Goal: Information Seeking & Learning: Check status

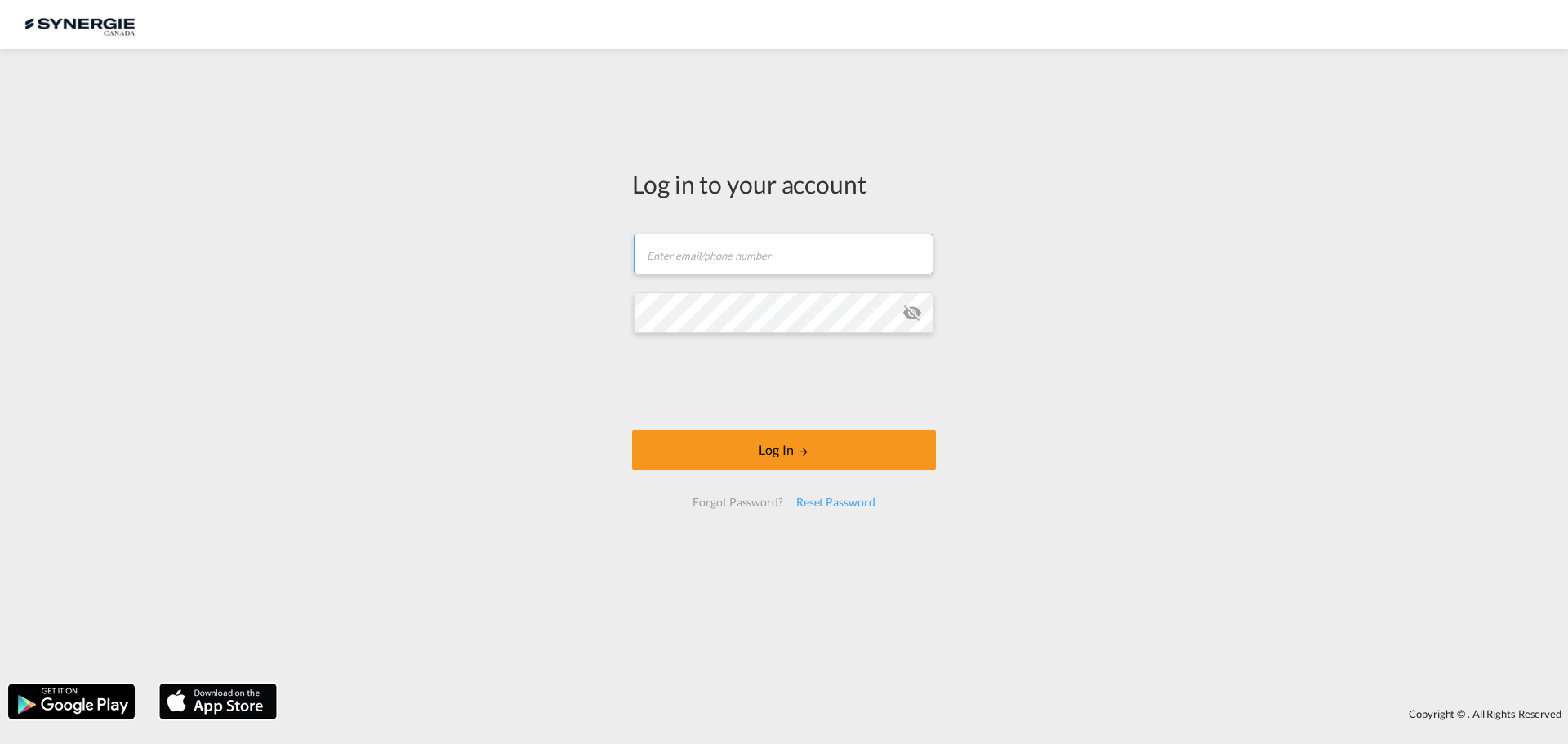
type input "[PERSON_NAME][EMAIL_ADDRESS][DOMAIN_NAME]"
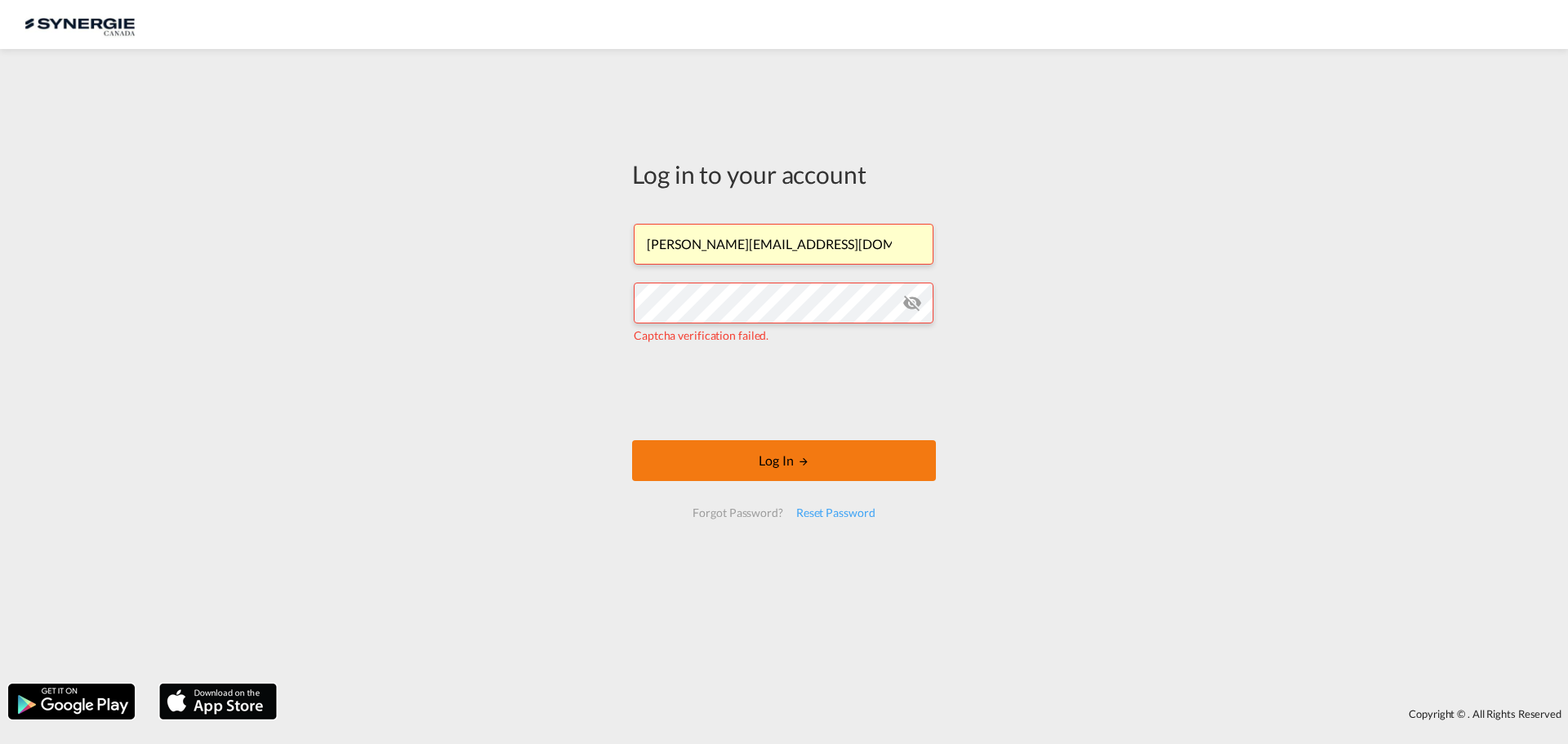
click at [821, 473] on button "Log In" at bounding box center [784, 460] width 303 height 41
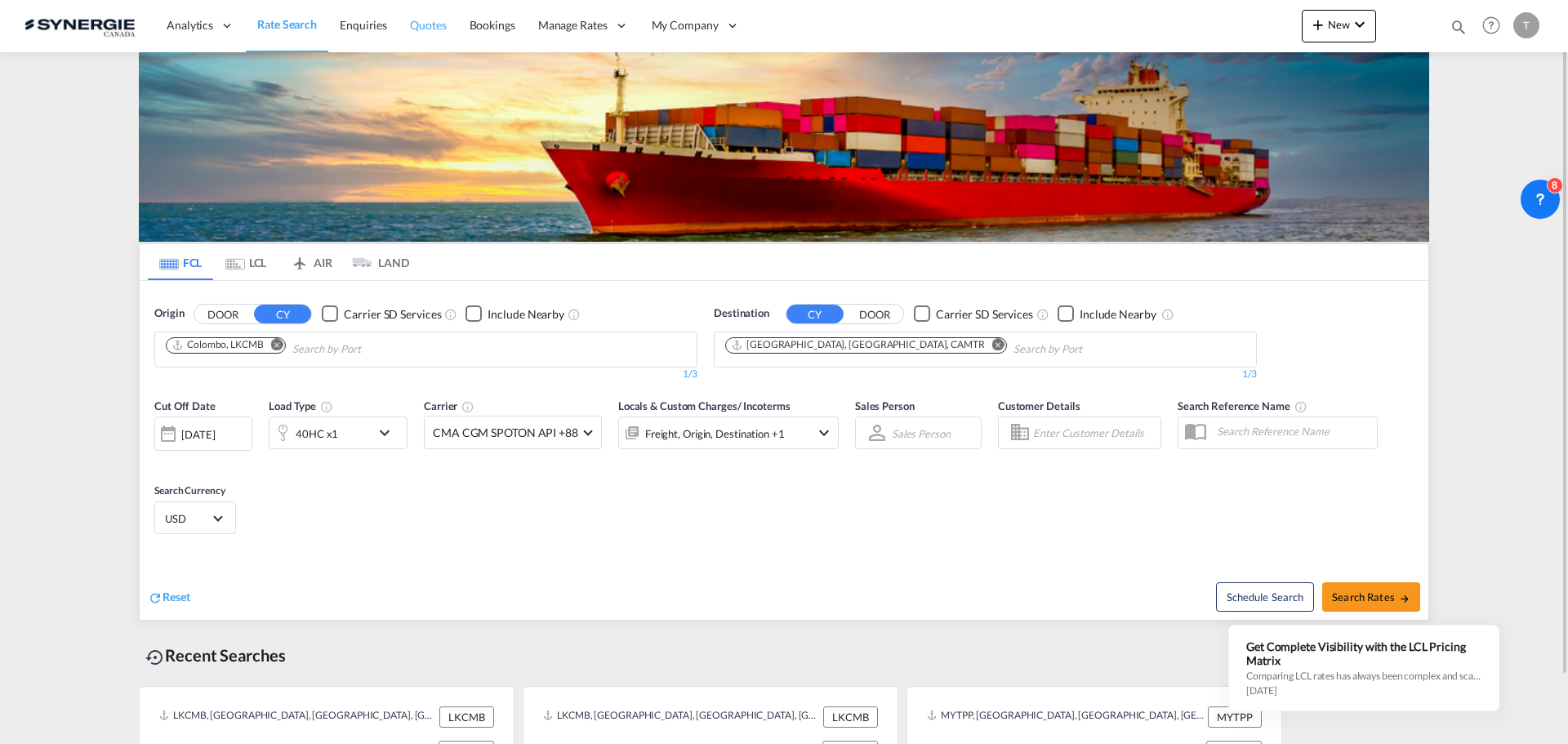
click at [413, 32] on span "Quotes" at bounding box center [428, 25] width 36 height 16
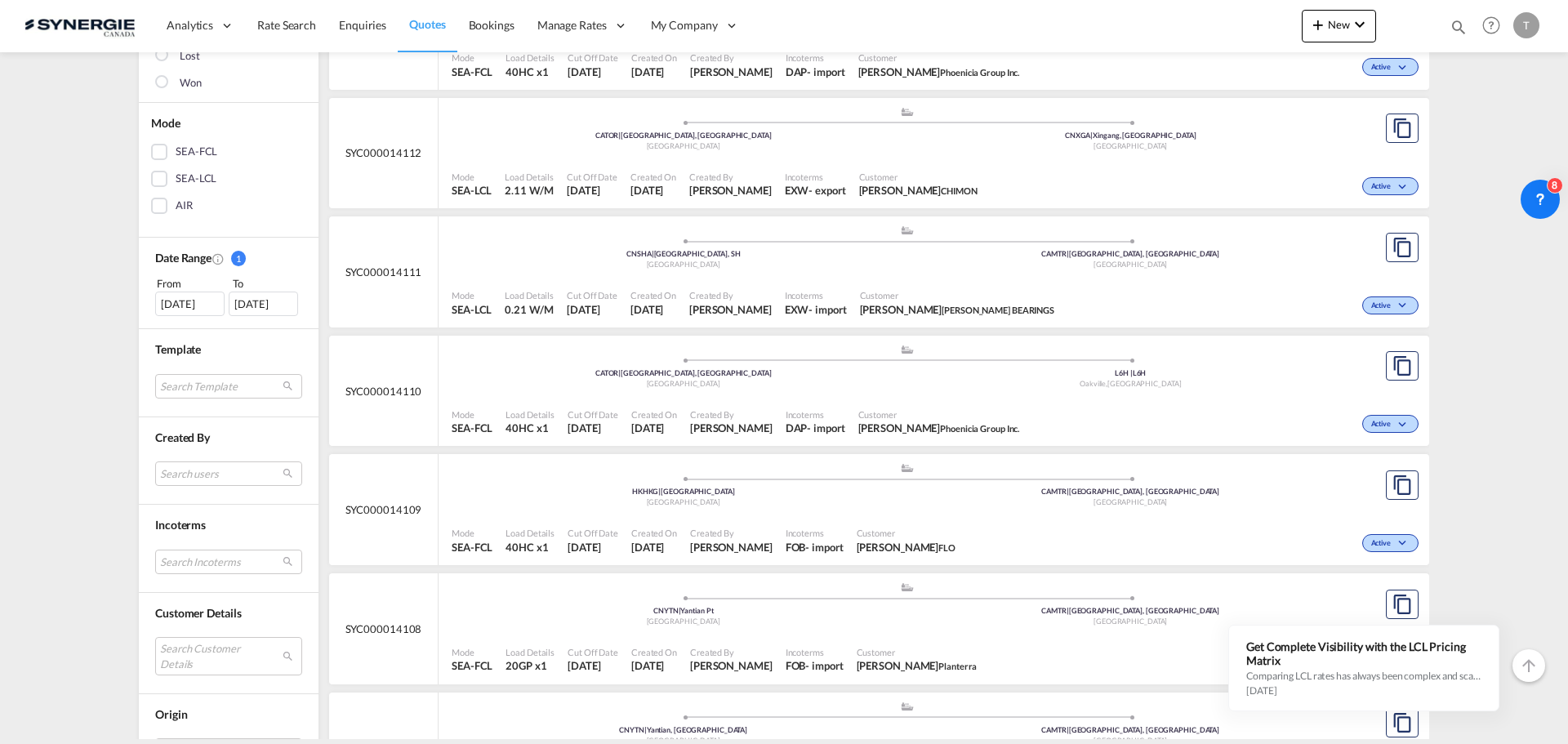
scroll to position [326, 0]
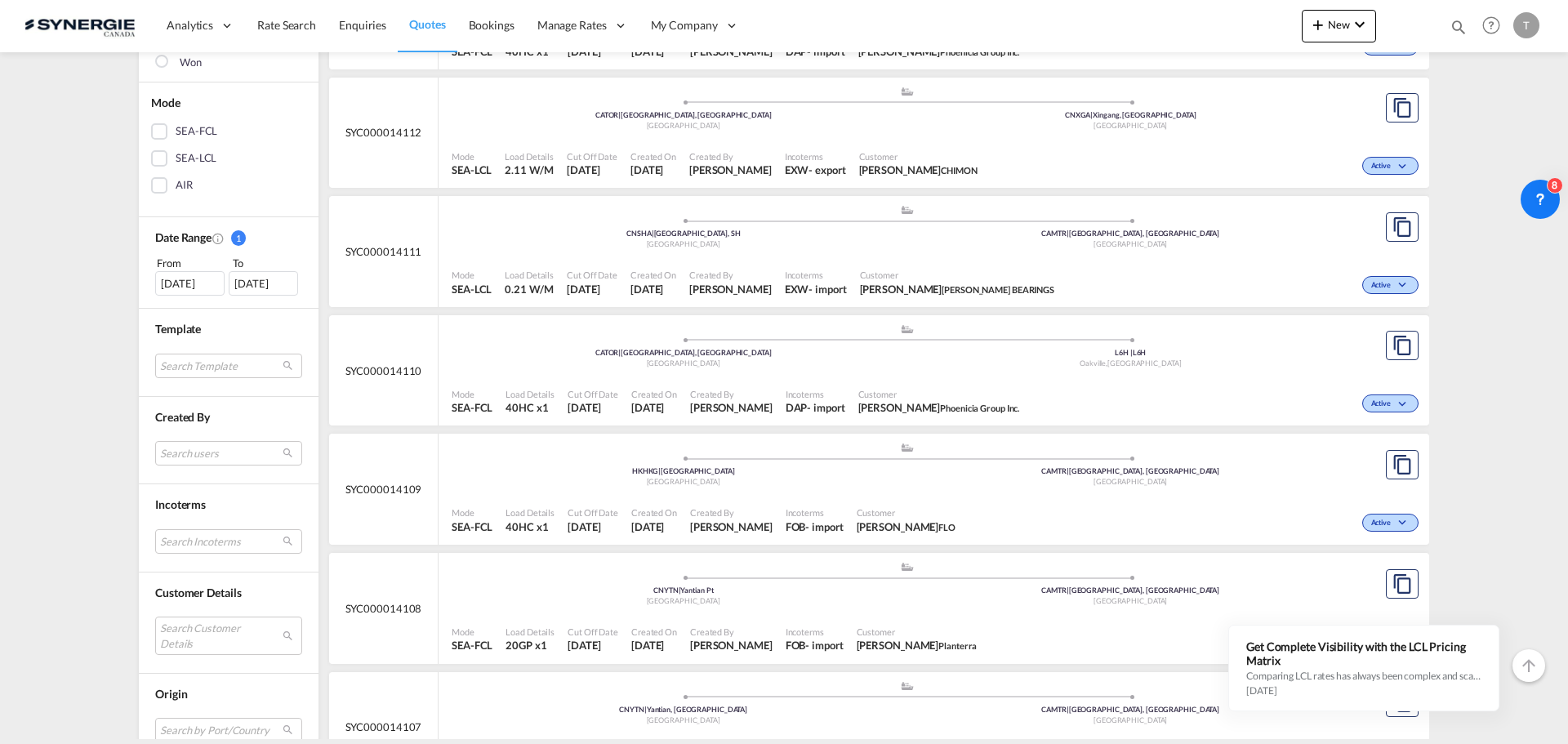
click at [190, 273] on div "[DATE]" at bounding box center [190, 283] width 70 height 25
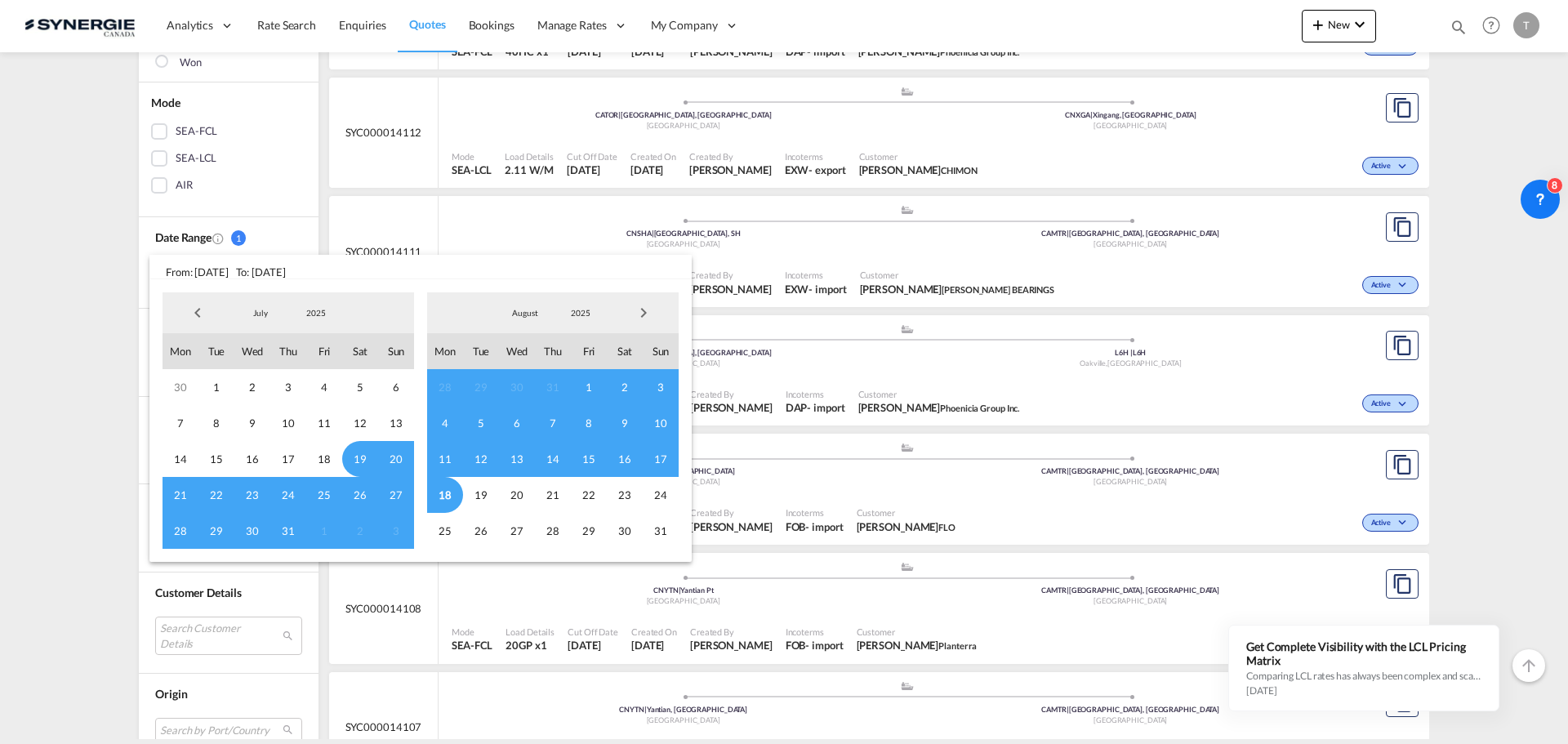
click at [196, 308] on span "Previous Month" at bounding box center [197, 313] width 32 height 32
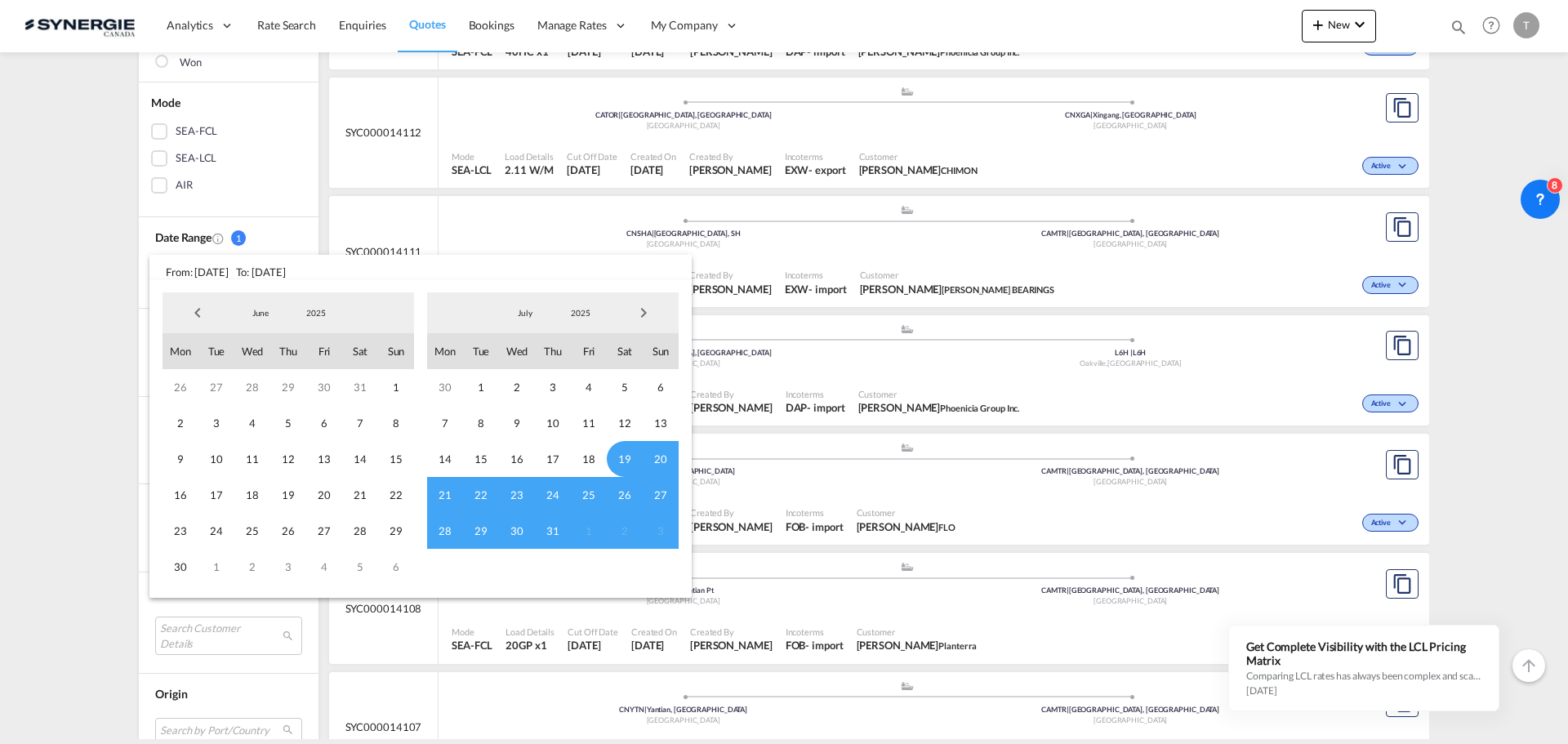
click at [196, 308] on span "Previous Month" at bounding box center [197, 313] width 32 height 32
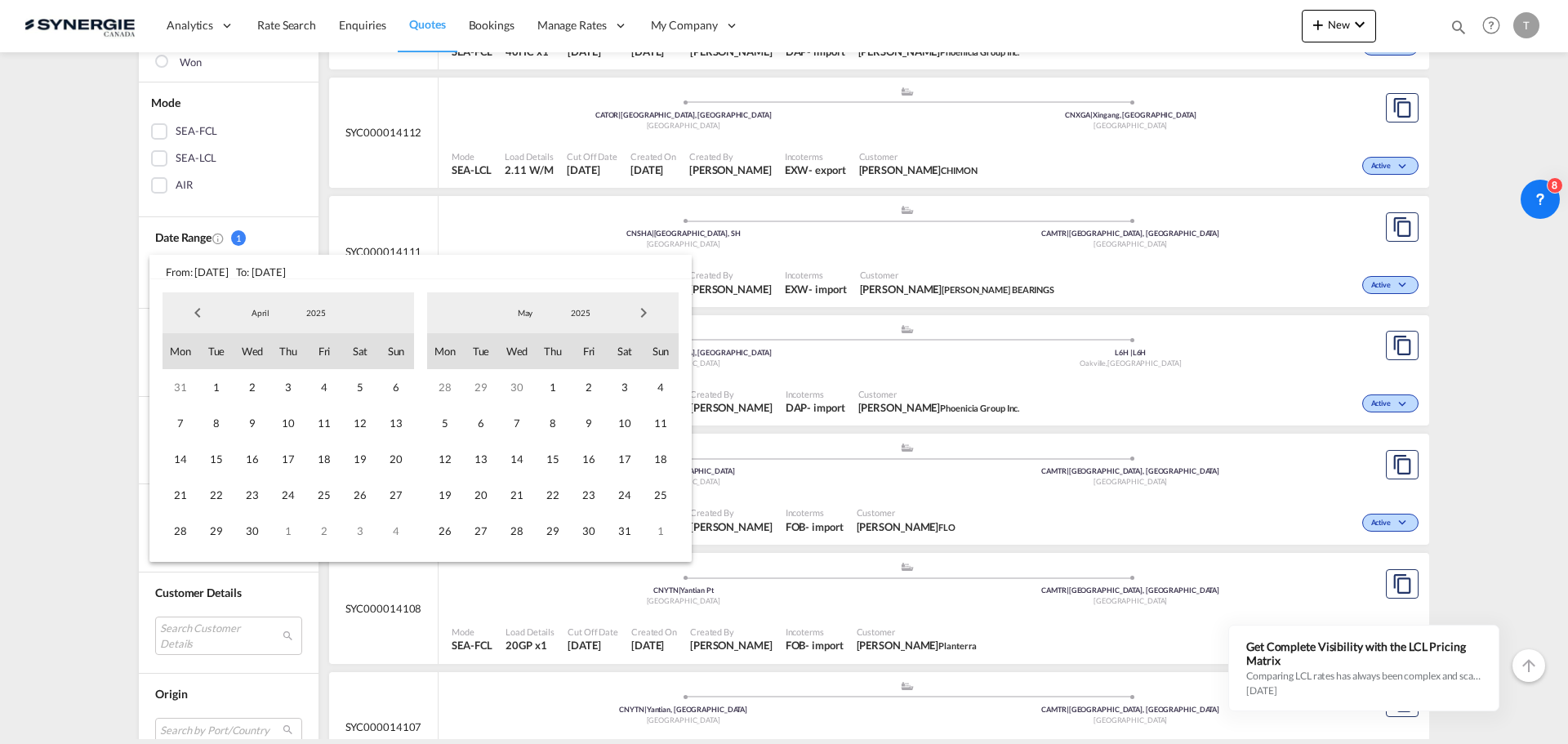
click at [196, 308] on span "Previous Month" at bounding box center [197, 313] width 32 height 32
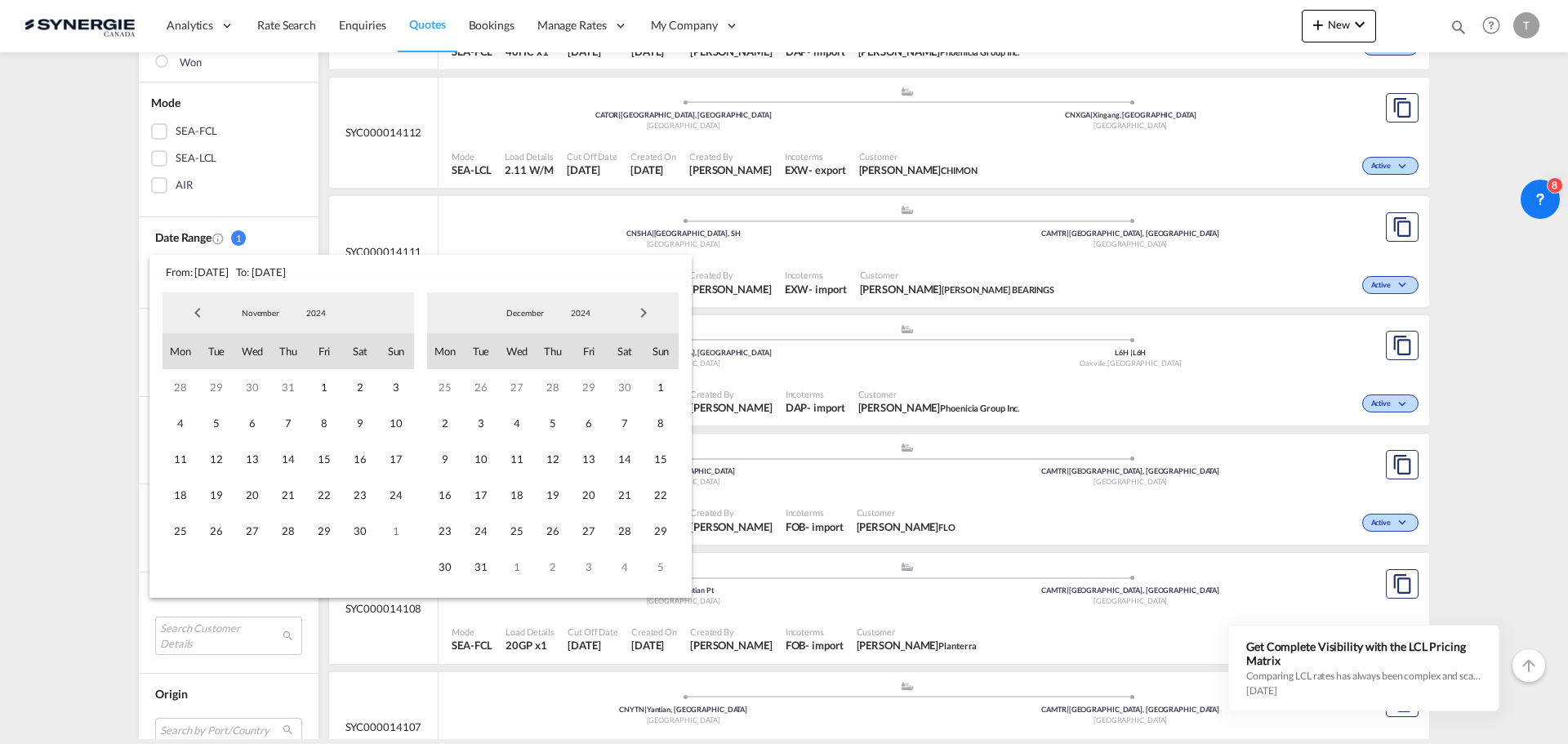
click at [196, 308] on span "Previous Month" at bounding box center [197, 313] width 32 height 32
click at [180, 382] on span "1" at bounding box center [180, 387] width 36 height 36
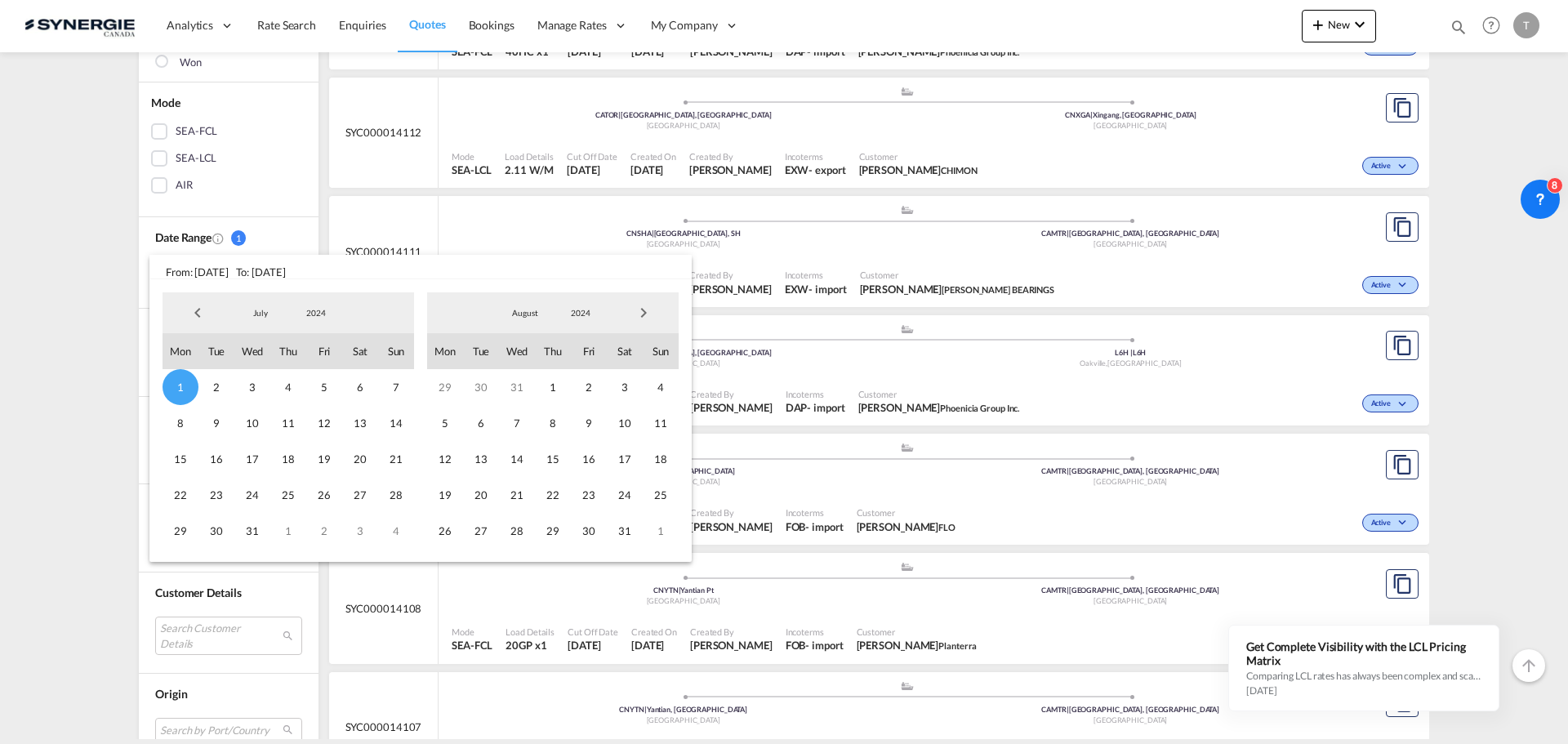
click at [648, 308] on span "Next Month" at bounding box center [644, 313] width 32 height 32
click at [646, 308] on span "Next Month" at bounding box center [644, 313] width 32 height 32
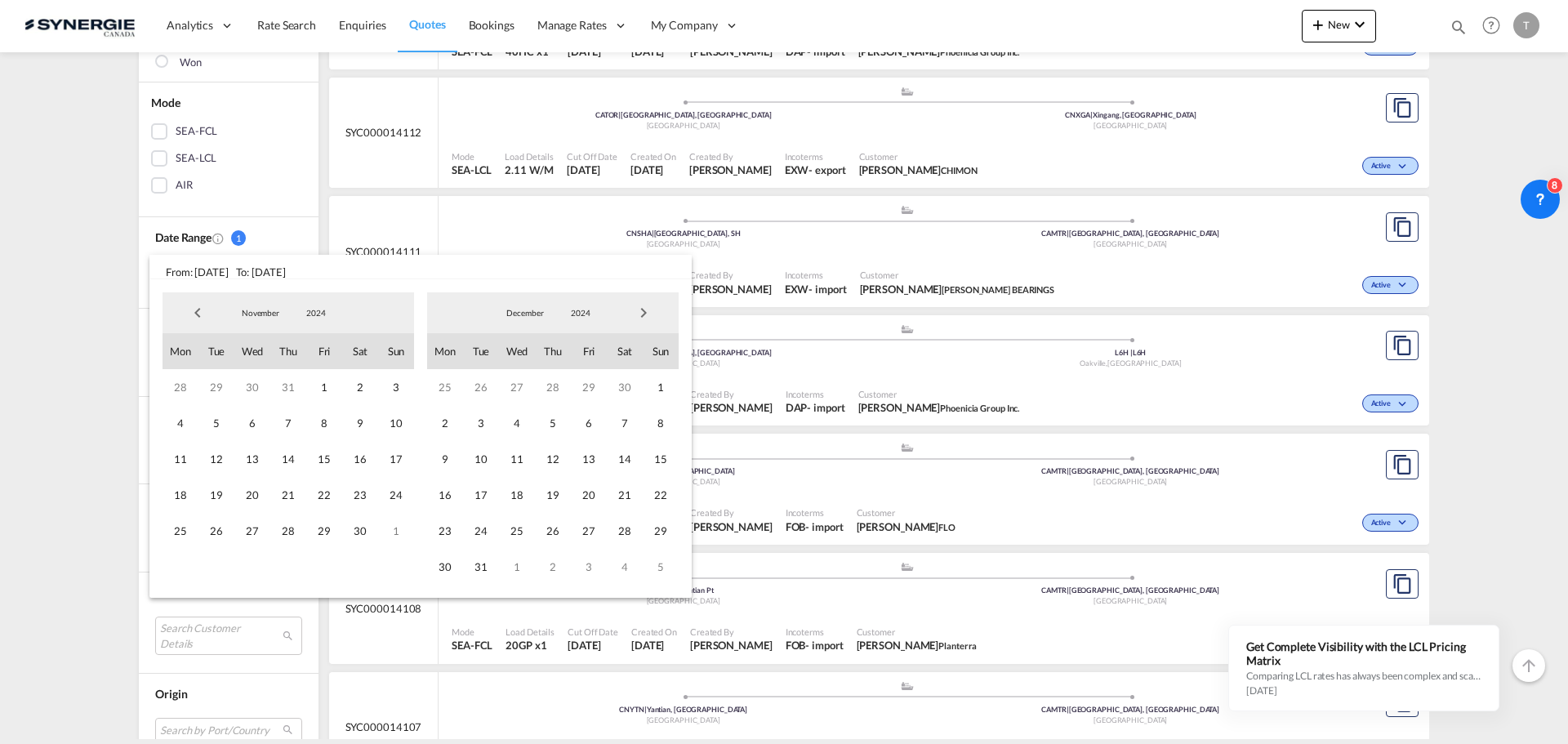
click at [646, 308] on span "Next Month" at bounding box center [644, 313] width 32 height 32
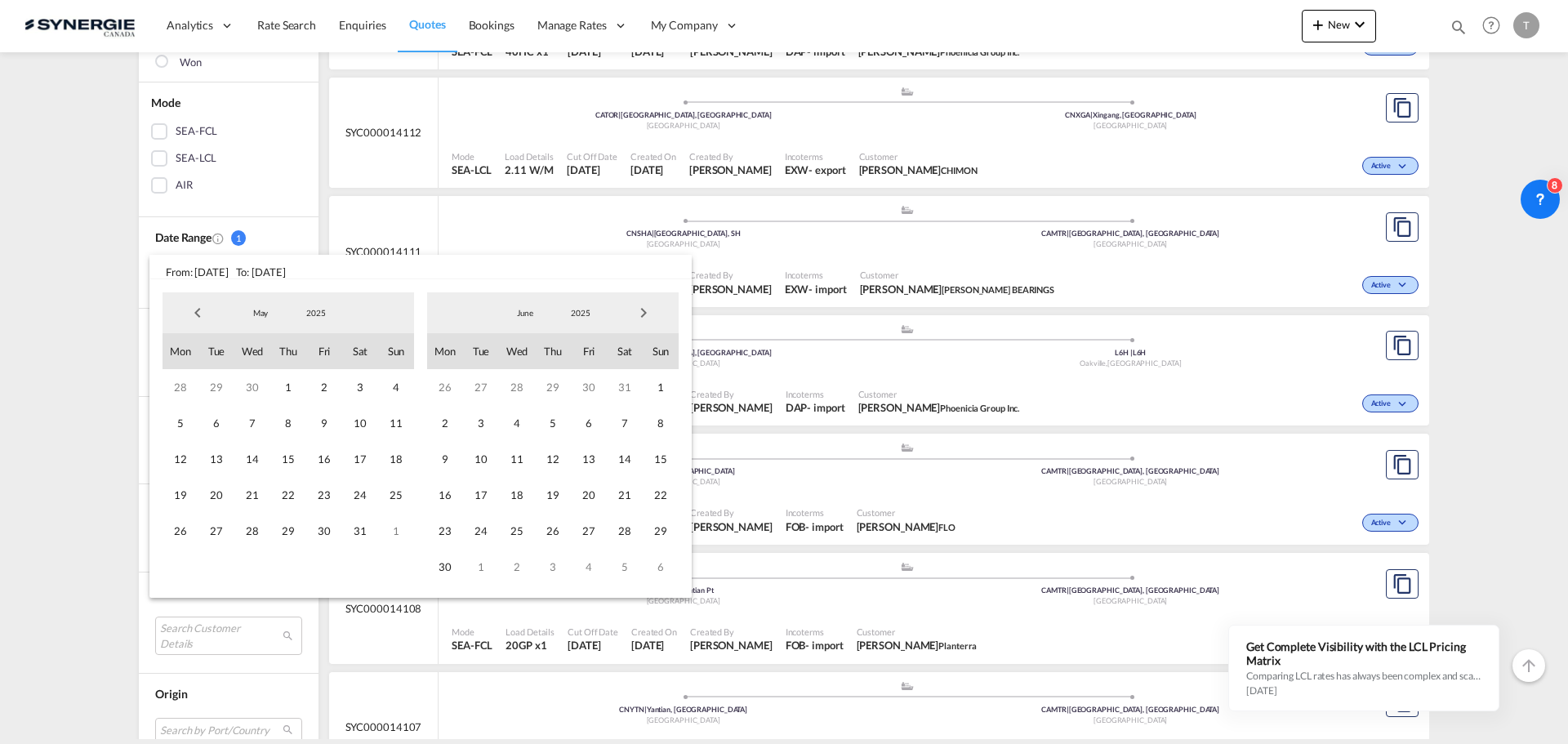
click at [646, 312] on span "Next Month" at bounding box center [644, 313] width 32 height 32
click at [298, 424] on span "5" at bounding box center [288, 424] width 36 height 36
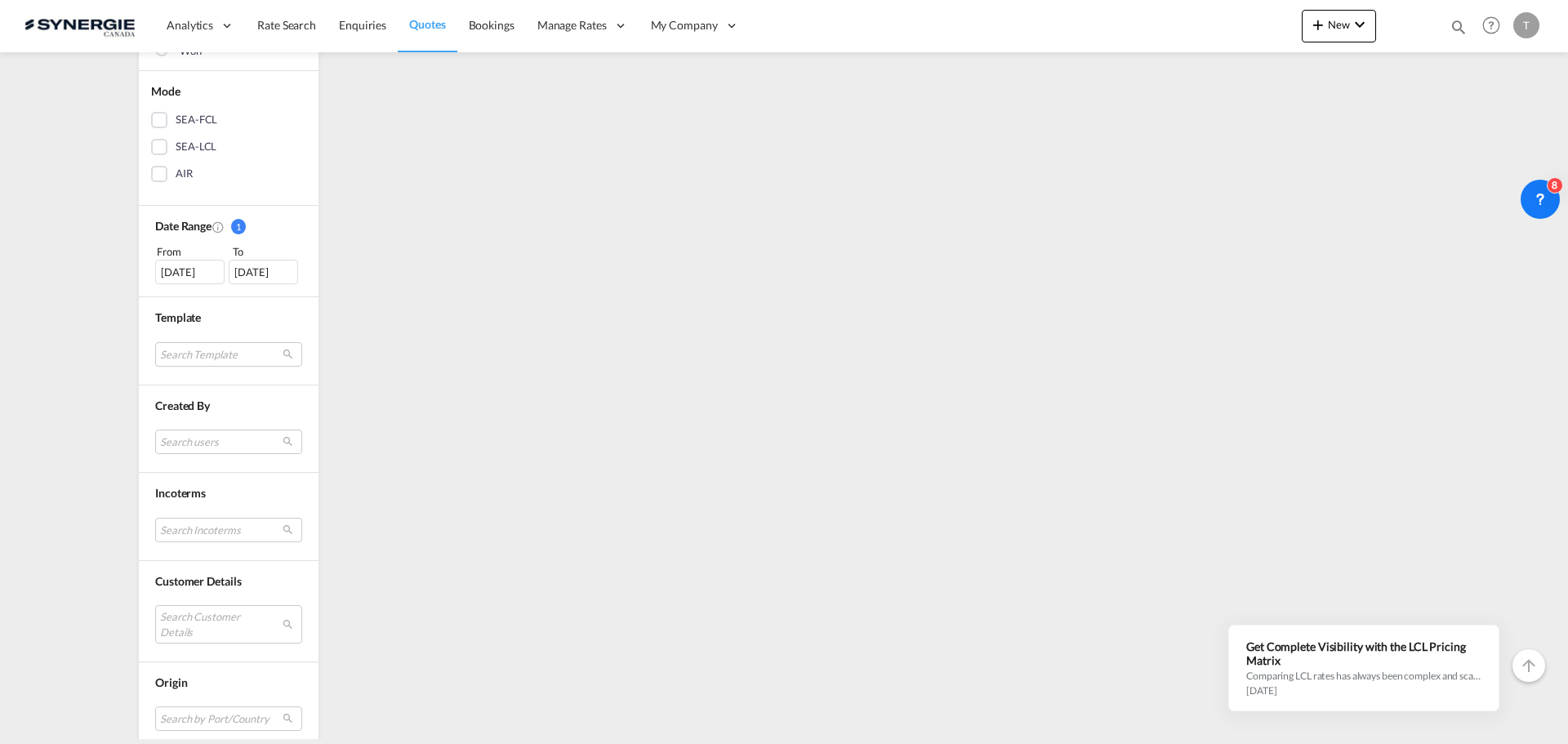
scroll to position [408, 0]
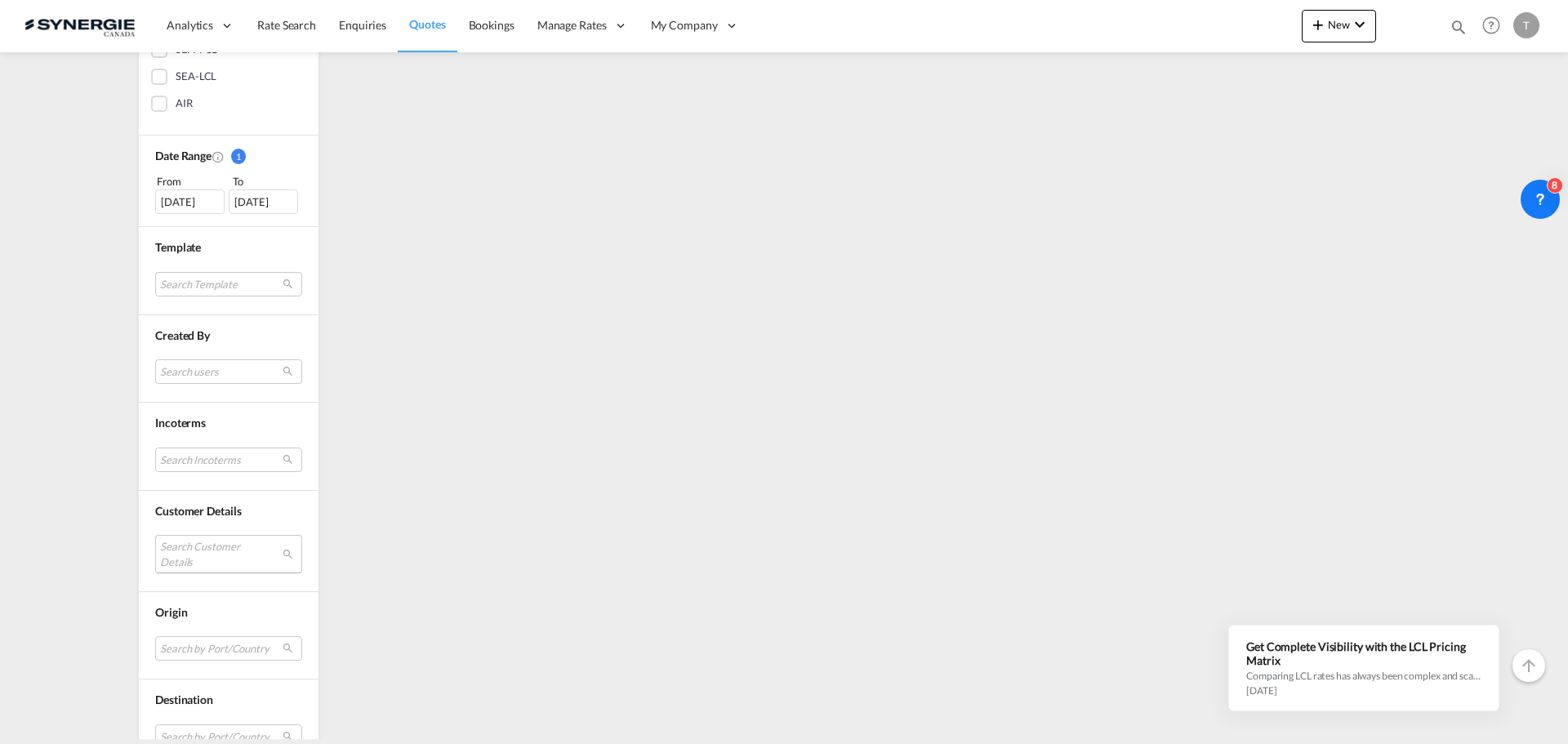
click at [187, 555] on md-select "Search Customer Details user name user [PERSON_NAME] [PERSON_NAME][EMAIL_ADDRES…" at bounding box center [229, 553] width 147 height 37
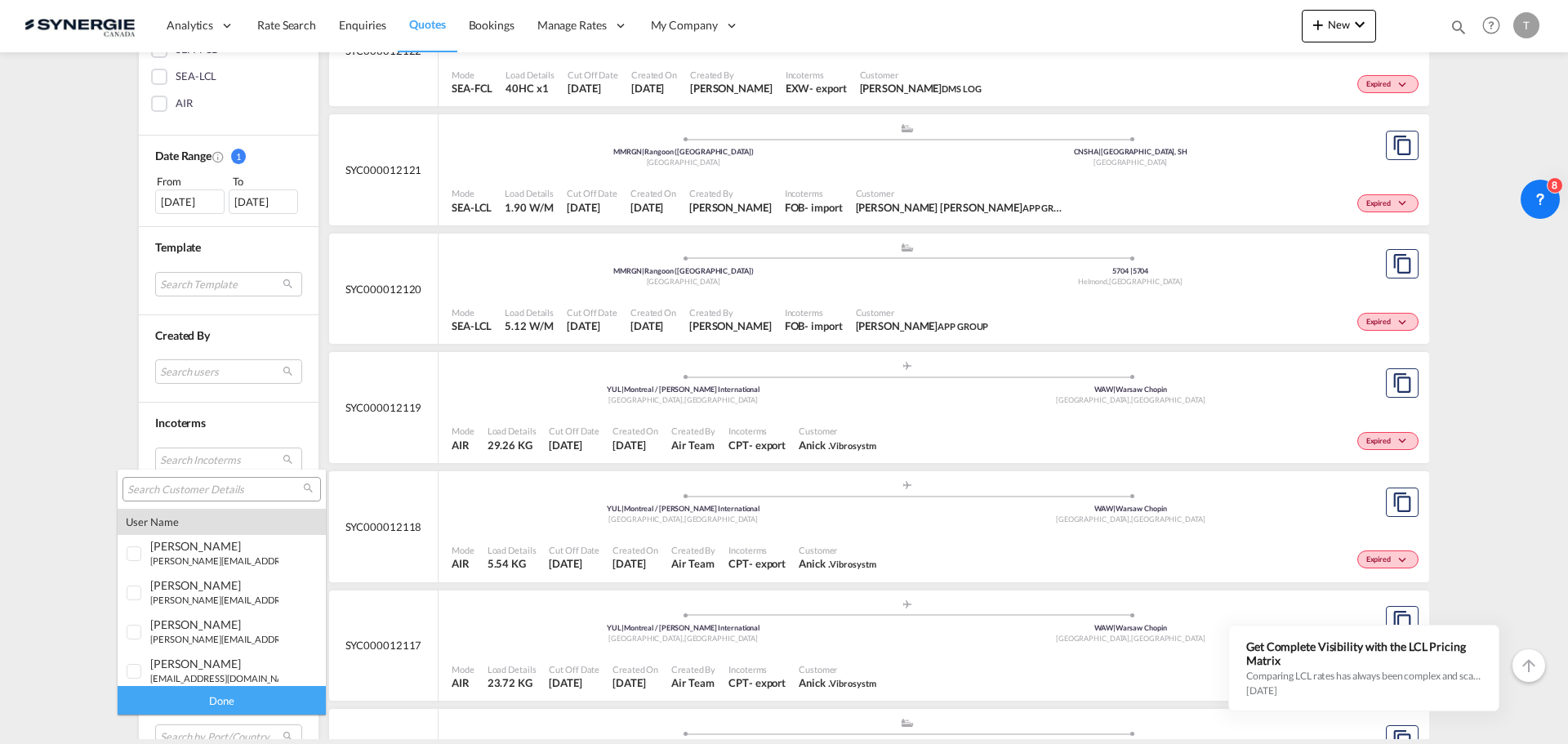
click at [163, 494] on input "search" at bounding box center [216, 489] width 175 height 14
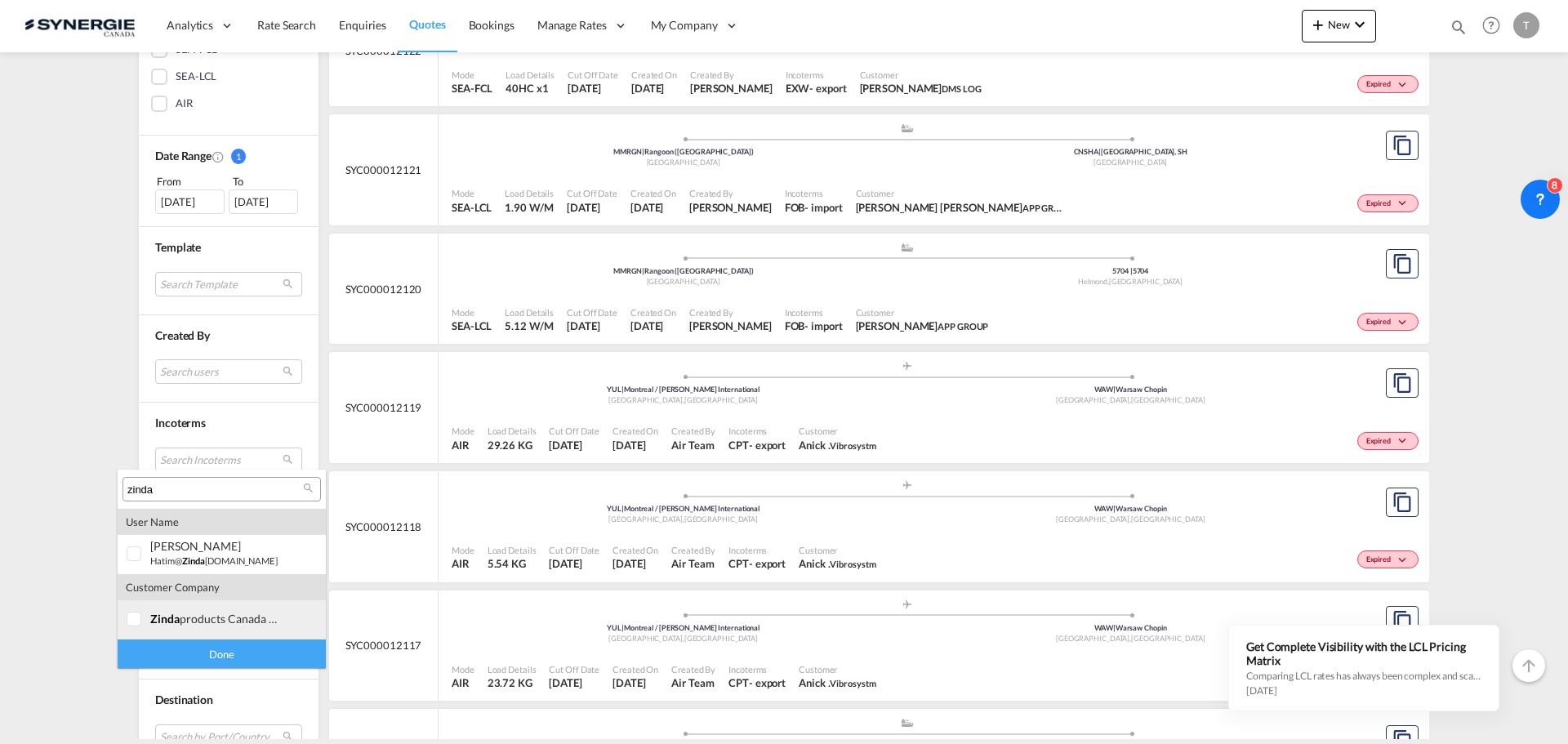
type input "zinda"
click at [136, 618] on div at bounding box center [134, 619] width 16 height 16
click at [199, 648] on div "Done" at bounding box center [221, 653] width 208 height 29
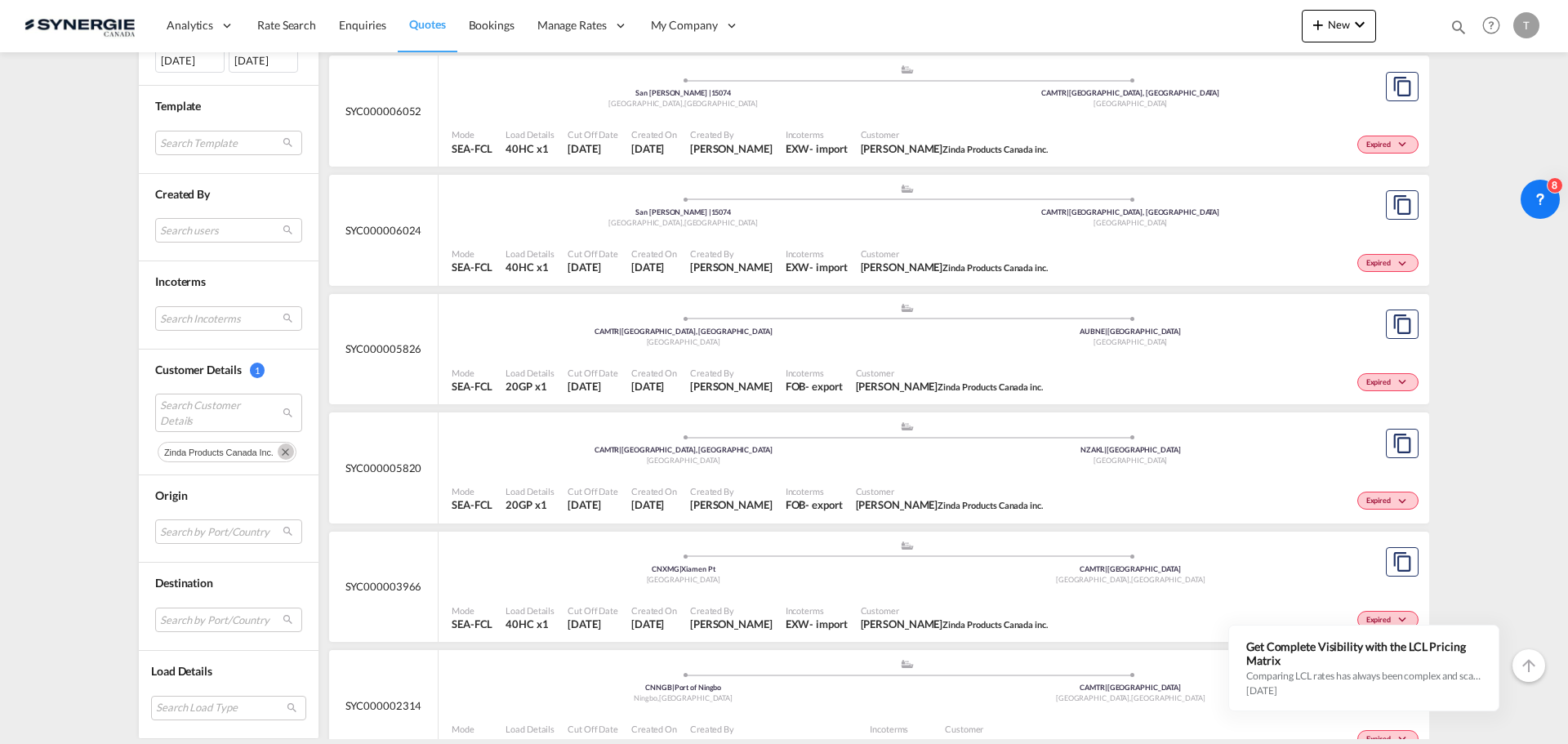
scroll to position [1333, 0]
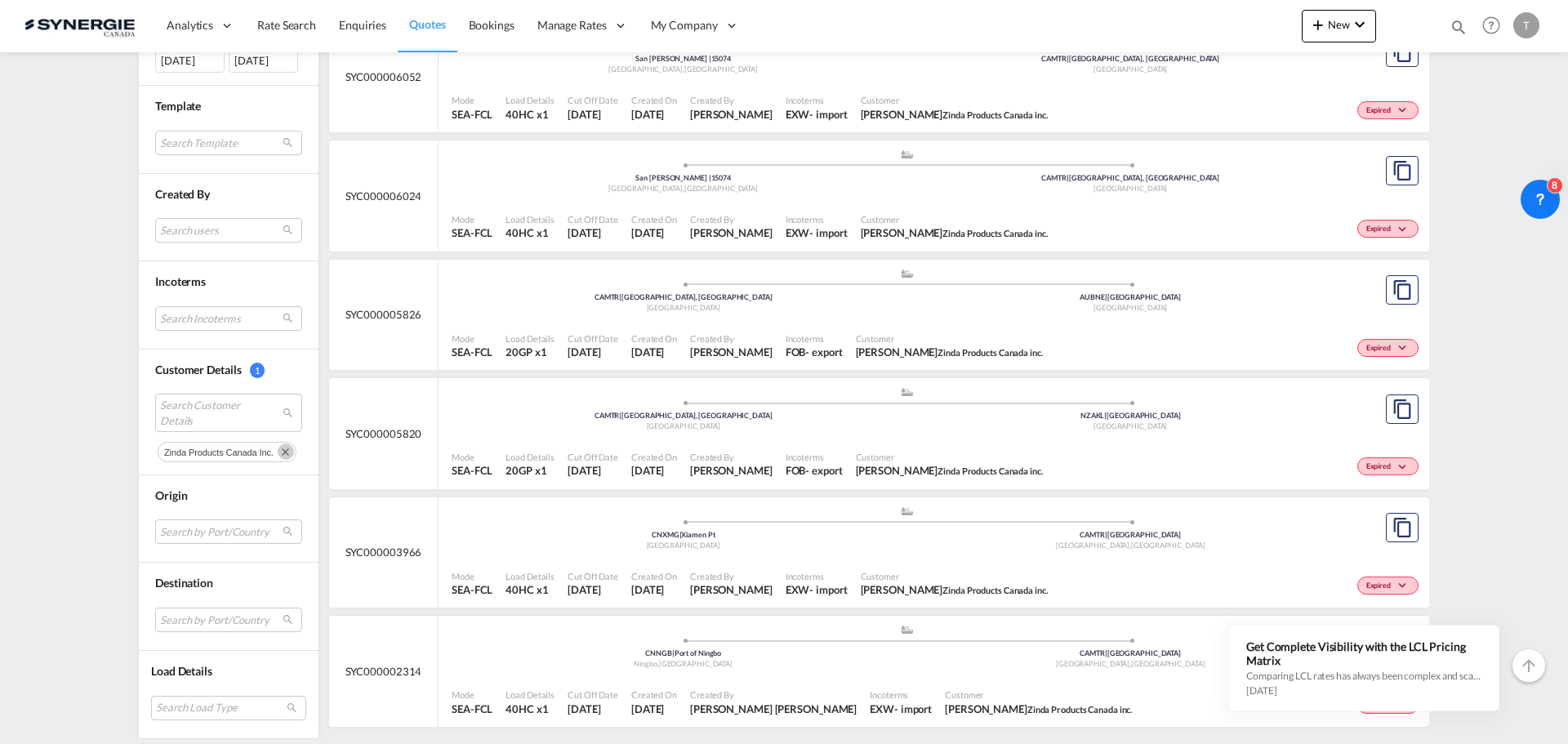
click at [1495, 420] on div "Quotes Manage all your quotes Filters Clear All Status 1 All Active Expired Fol…" at bounding box center [784, 396] width 1568 height 687
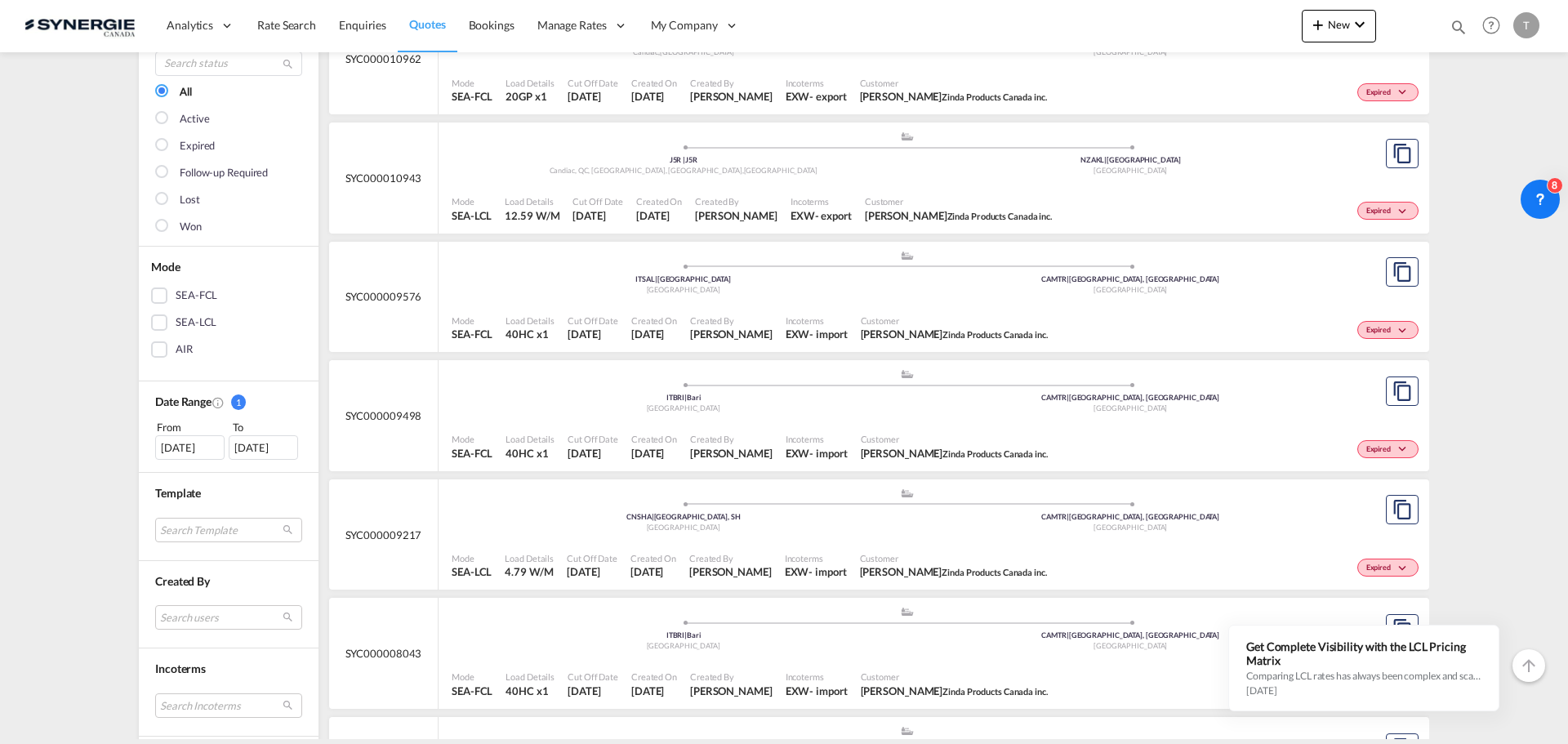
scroll to position [163, 0]
click at [276, 454] on div "[DATE]" at bounding box center [263, 446] width 70 height 25
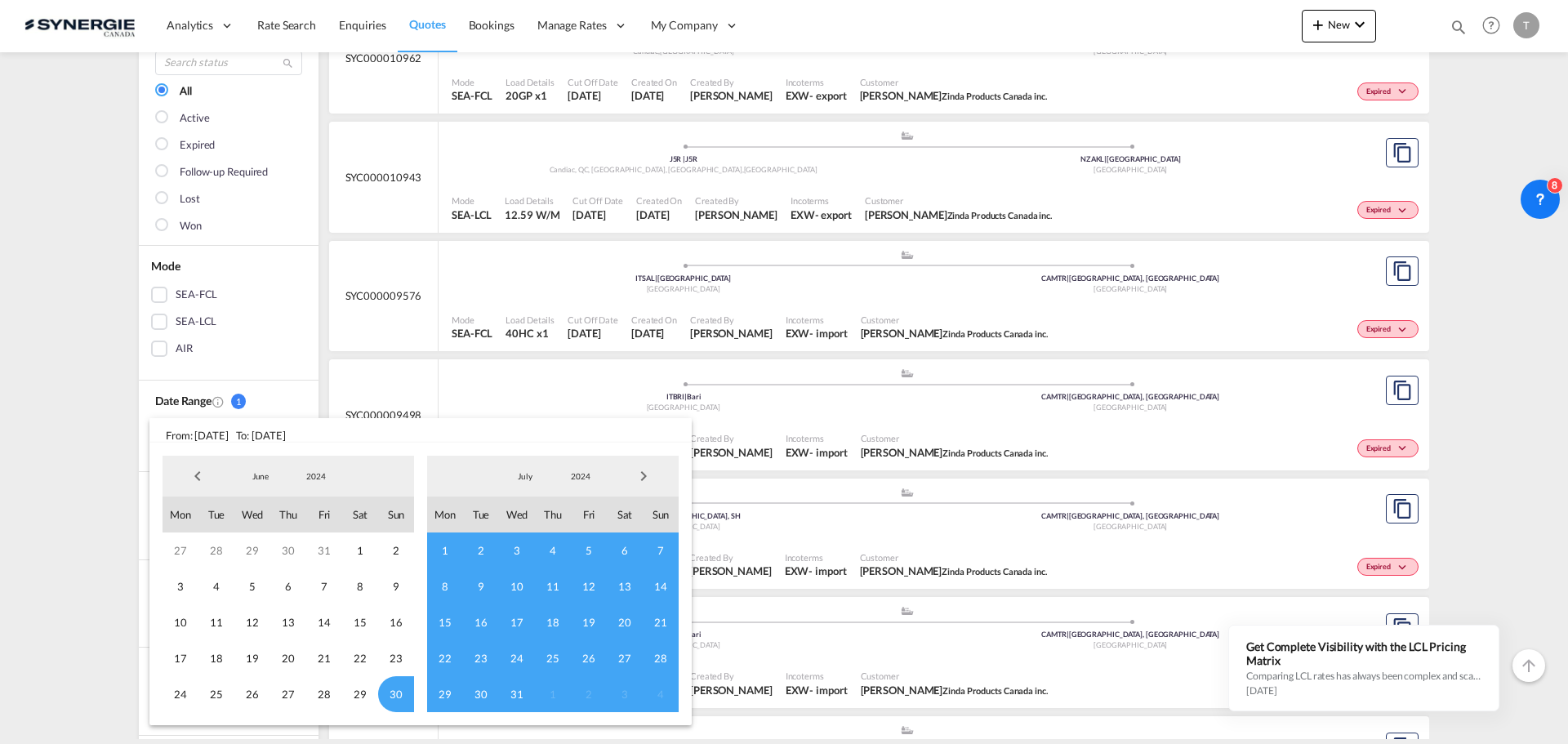
click at [196, 473] on span "Previous Month" at bounding box center [197, 476] width 32 height 32
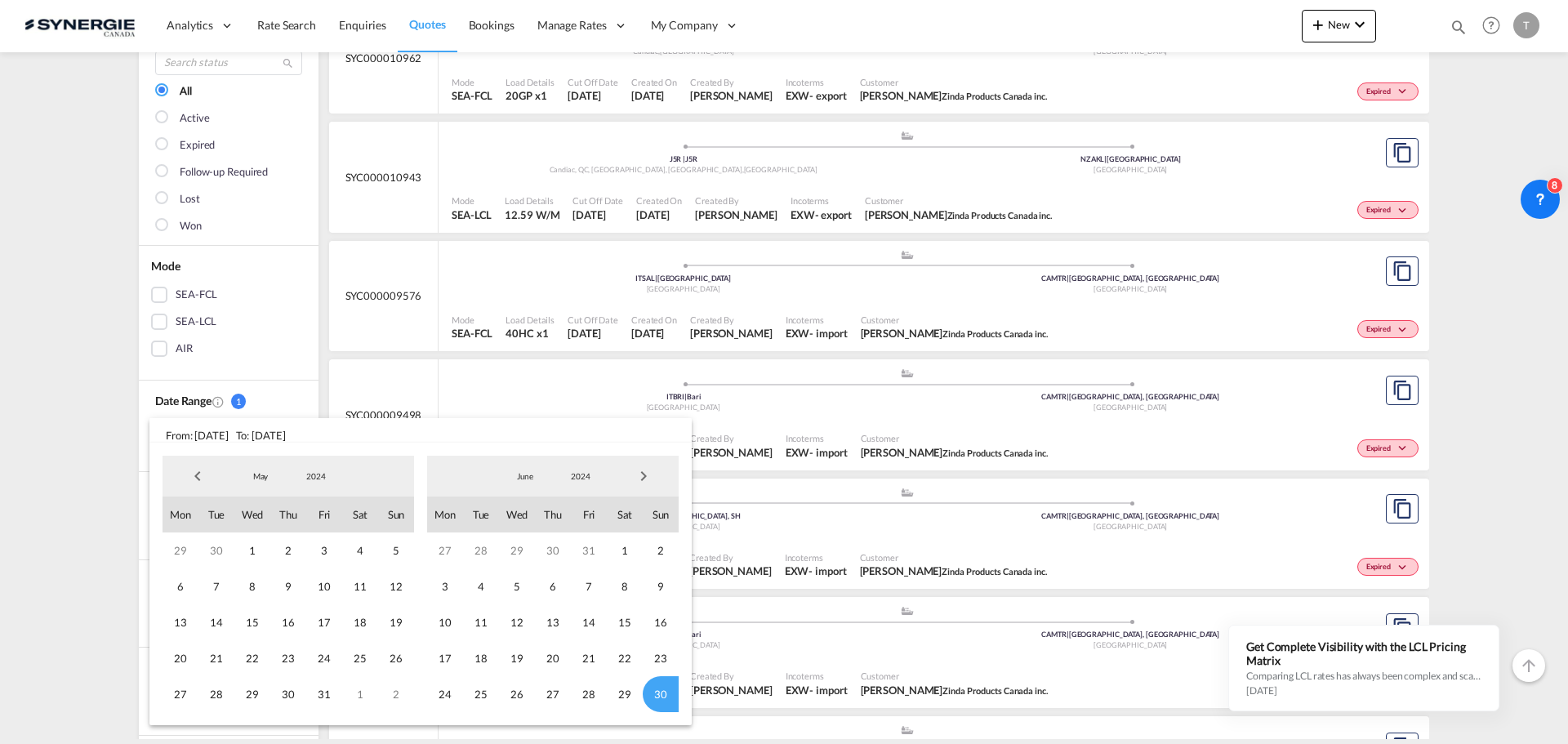
click at [196, 473] on span "Previous Month" at bounding box center [197, 476] width 32 height 32
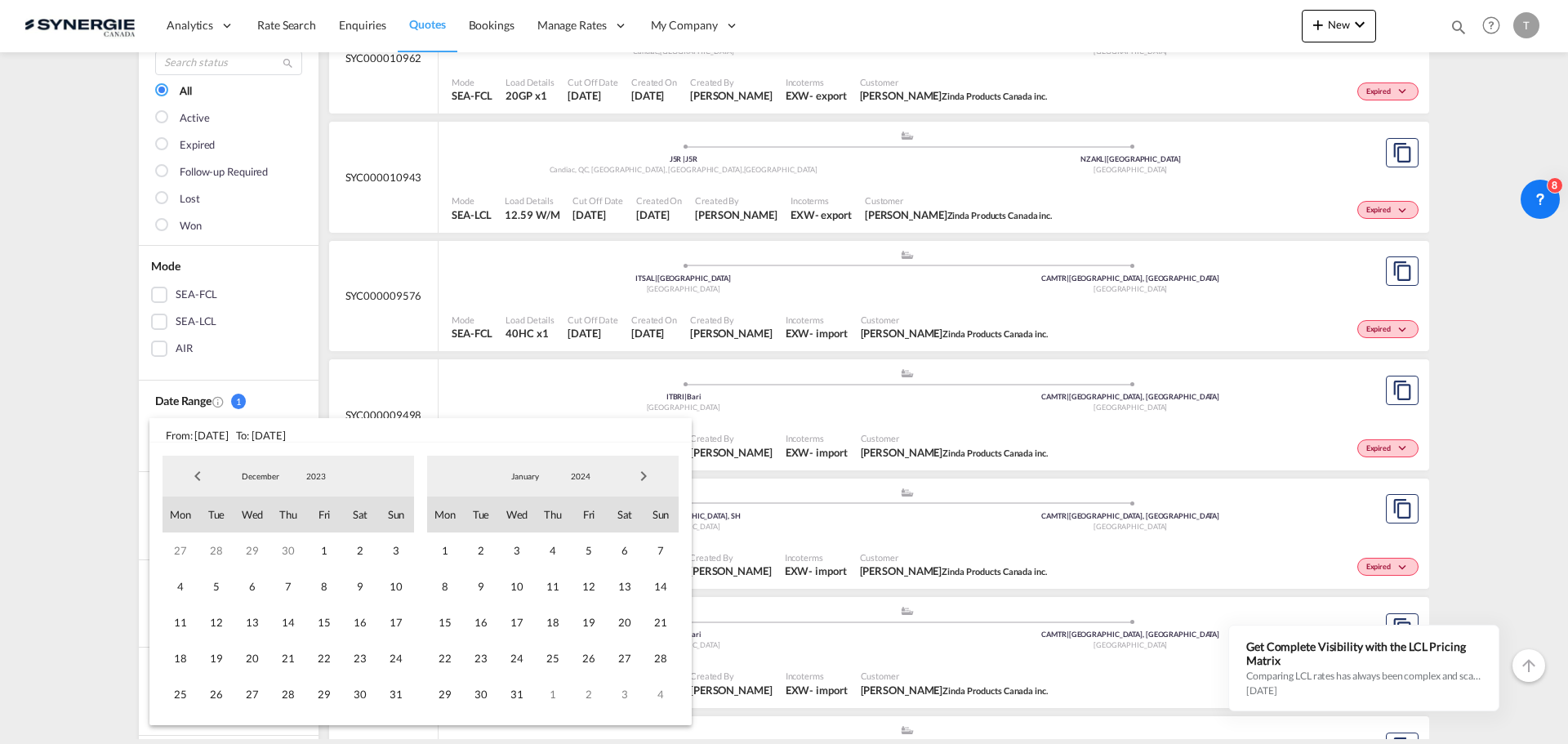
click at [196, 473] on span "Previous Month" at bounding box center [197, 476] width 32 height 32
click at [179, 554] on span "25" at bounding box center [180, 550] width 36 height 36
click at [570, 475] on span "2023" at bounding box center [580, 476] width 52 height 11
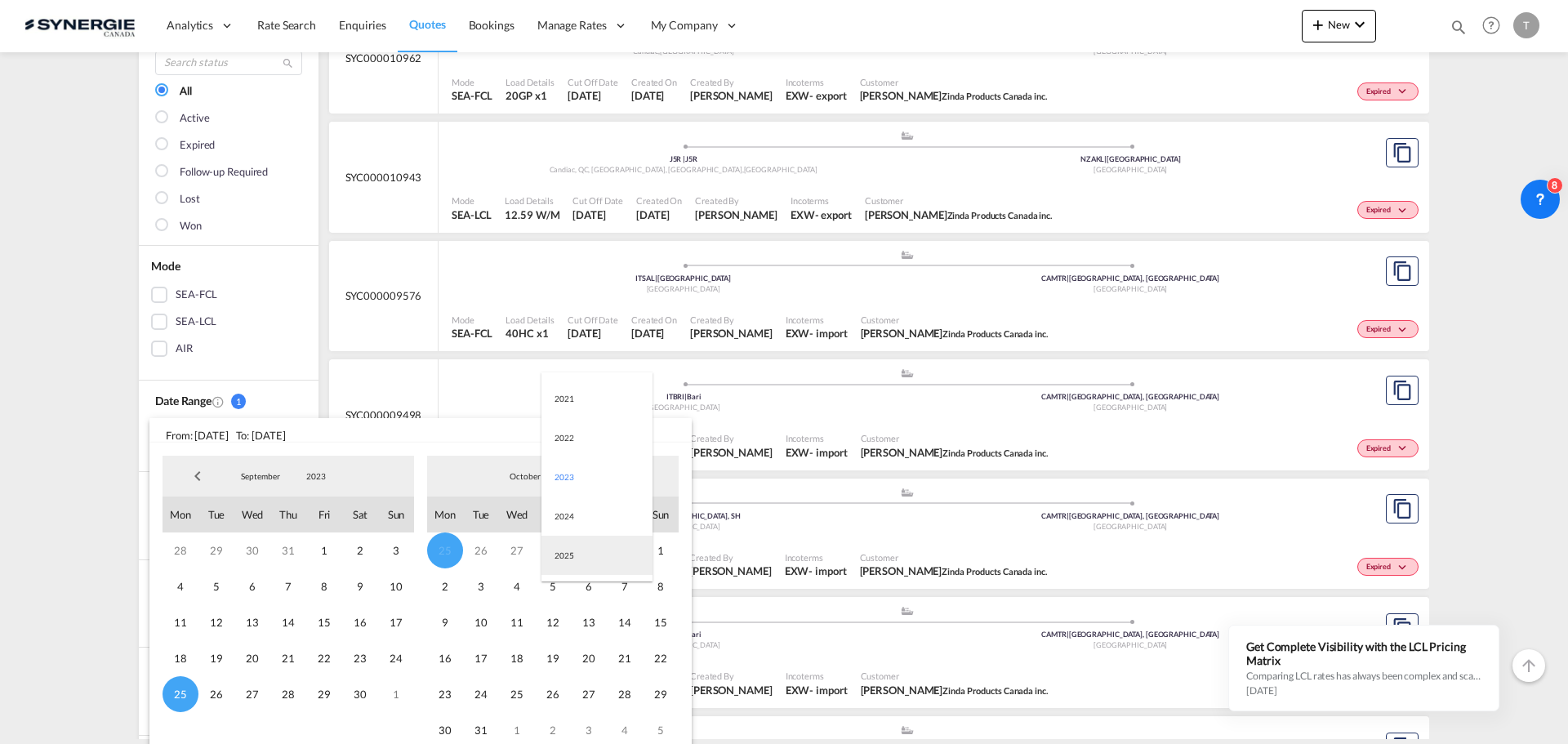
click at [570, 549] on md-option "2025" at bounding box center [597, 555] width 111 height 39
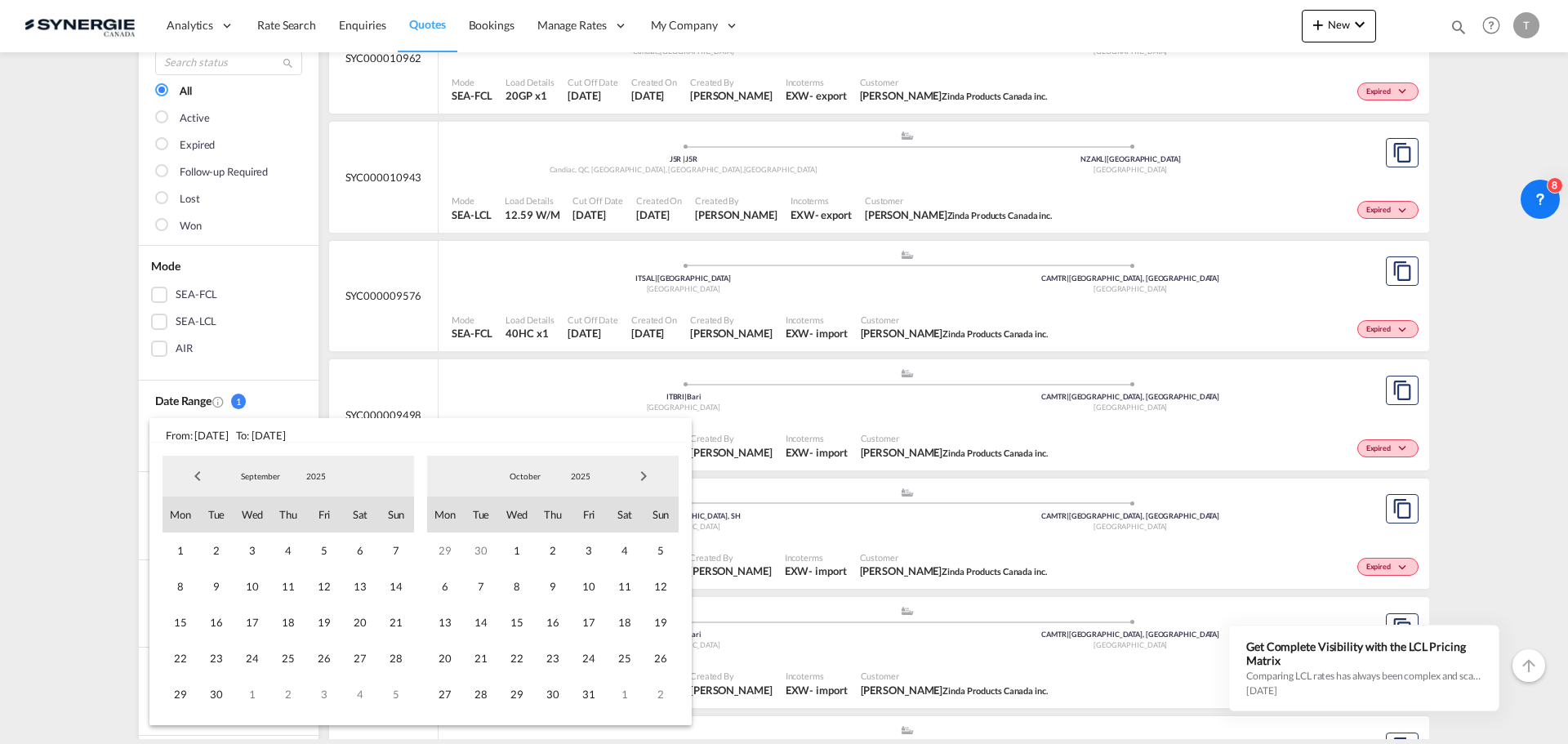
click at [192, 475] on span "Previous Month" at bounding box center [197, 476] width 32 height 32
click at [178, 661] on span "18" at bounding box center [180, 658] width 36 height 36
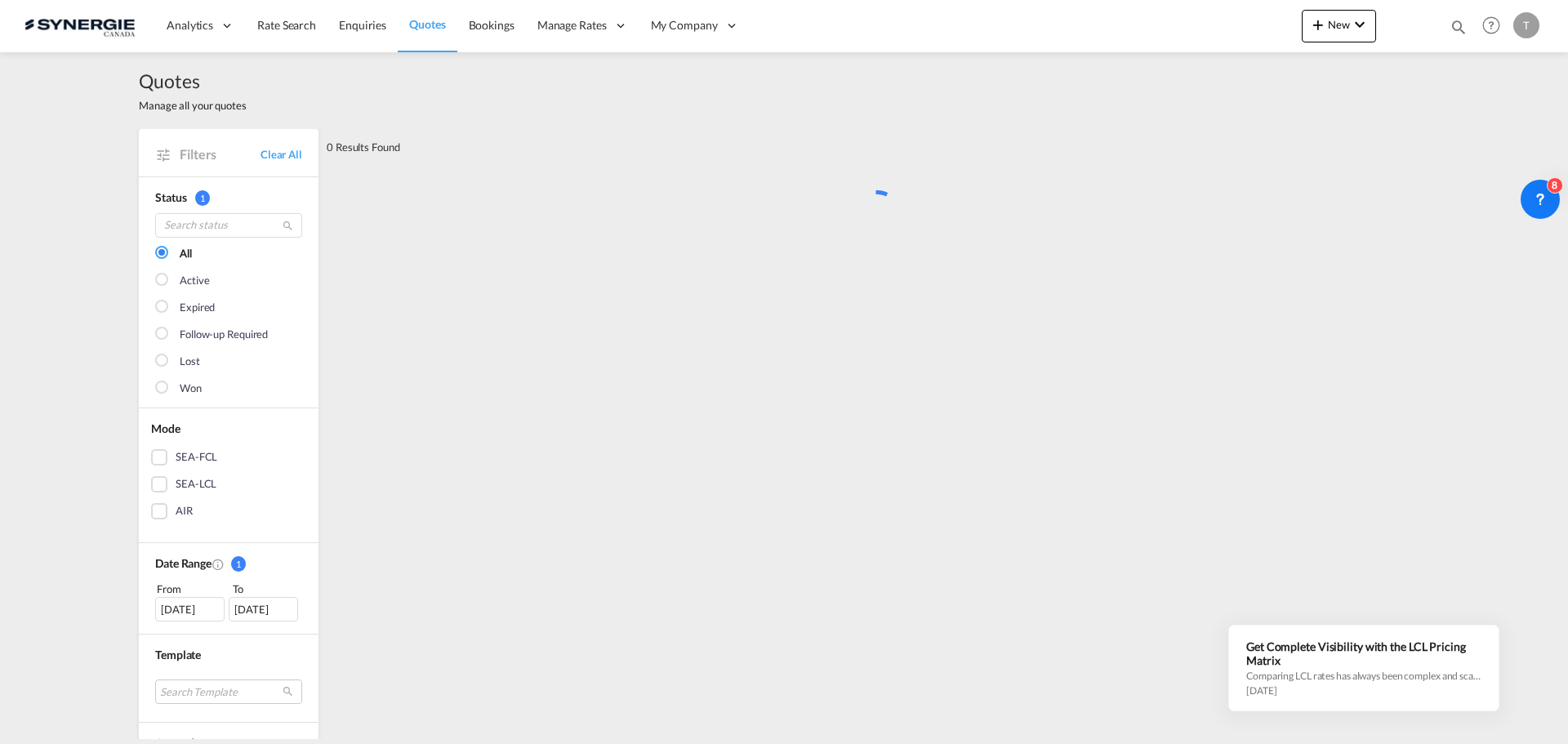
scroll to position [0, 0]
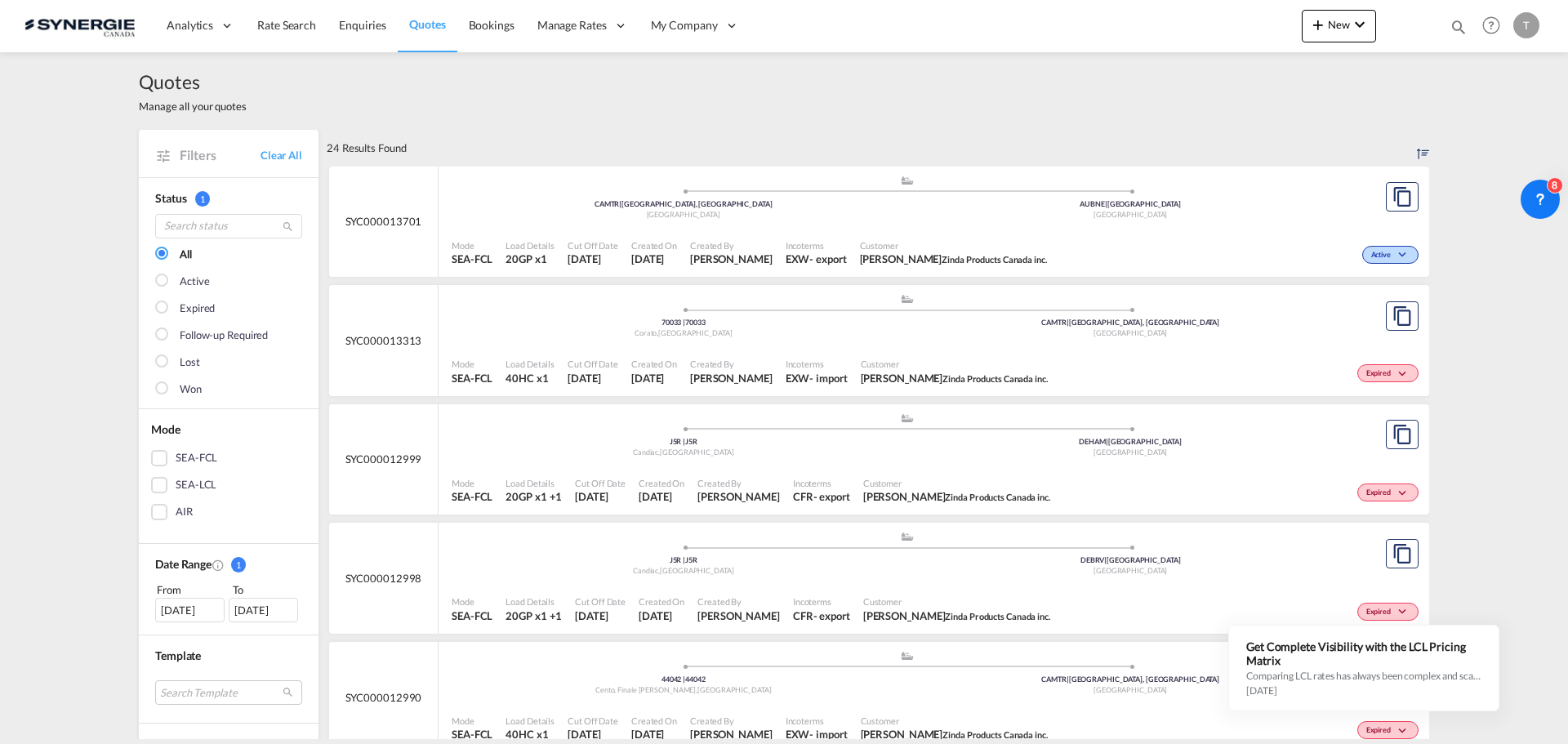
click at [180, 388] on div "Won" at bounding box center [190, 389] width 22 height 16
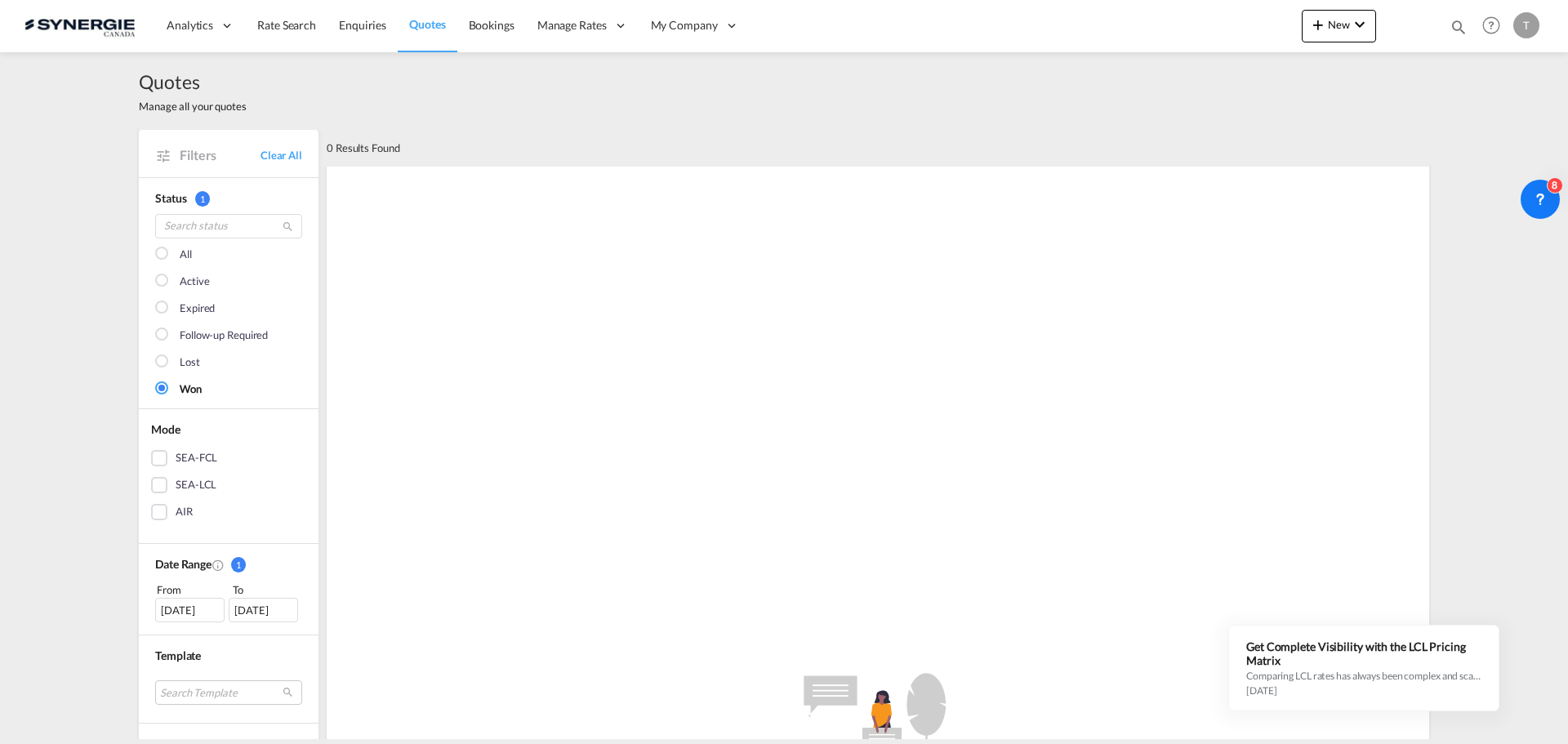
click at [179, 249] on div "All" at bounding box center [185, 255] width 12 height 16
